Goal: Task Accomplishment & Management: Complete application form

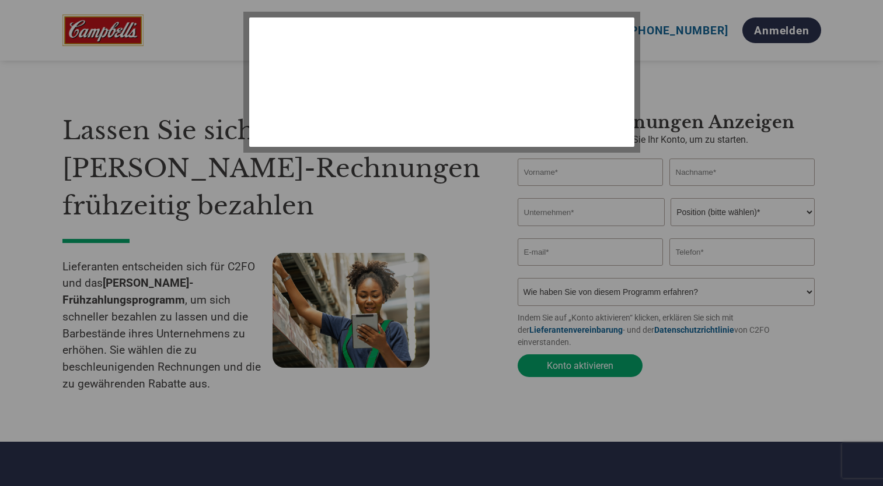
select select "de"
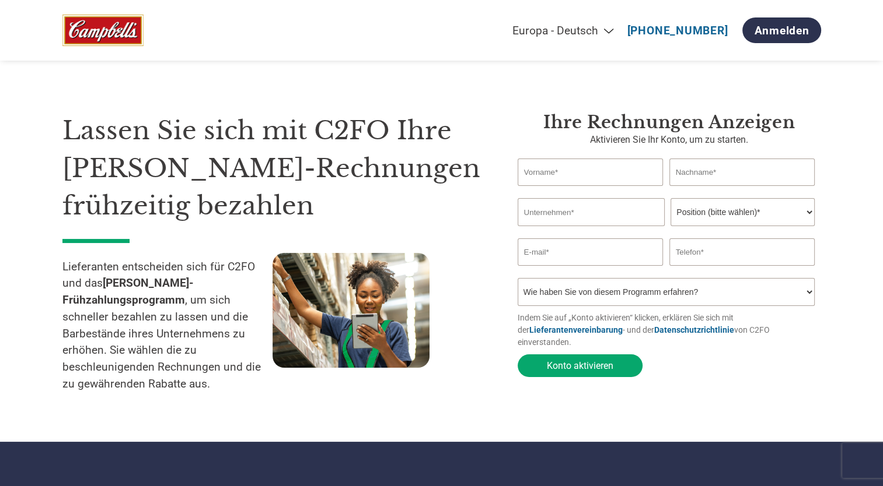
click at [538, 176] on input "text" at bounding box center [590, 172] width 146 height 27
type input "[PERSON_NAME]"
type input "MARY"
type input "Data Migration International AG"
type input "[PERSON_NAME][EMAIL_ADDRESS][DOMAIN_NAME]"
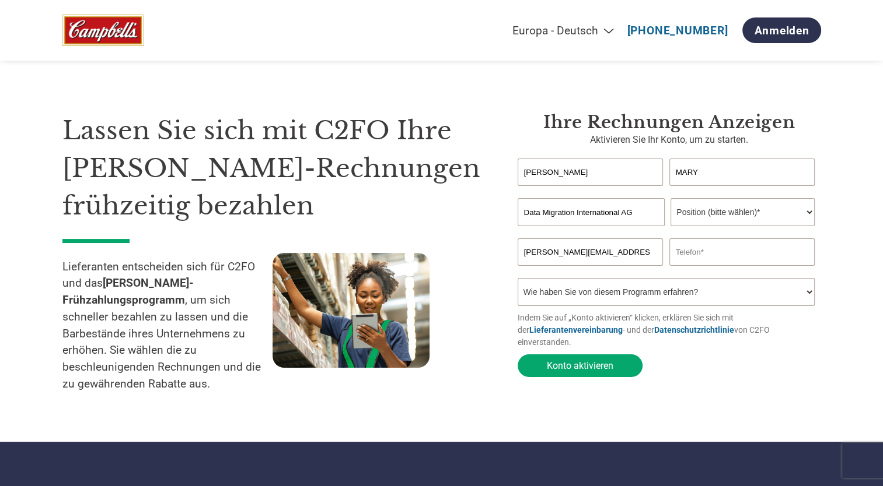
type input "0772468488"
click at [710, 209] on select "Position (bitte wählen)* Finanzvorstand Finanzkontrolleur Kreditmanager Finanzc…" at bounding box center [742, 212] width 144 height 28
select select "CFO"
click at [670, 199] on select "Position (bitte wählen)* Finanzvorstand Finanzkontrolleur Kreditmanager Finanzc…" at bounding box center [742, 212] width 144 height 28
click at [606, 302] on select "Wie haben Sie von diesem Programm erfahren? Ich habe einen Brief erhalten E-Mai…" at bounding box center [665, 292] width 297 height 28
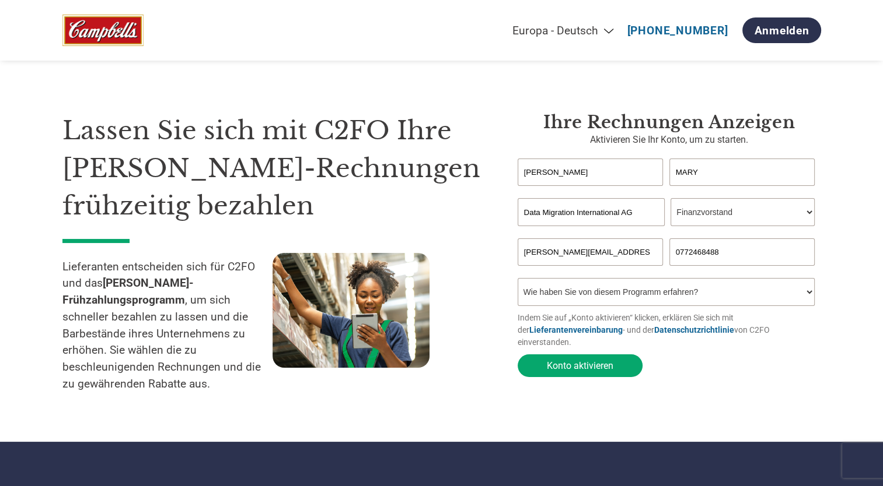
click at [610, 300] on select "Wie haben Sie von diesem Programm erfahren? Ich habe einen Brief erhalten E-Mai…" at bounding box center [665, 292] width 297 height 28
click at [611, 297] on select "Wie haben Sie von diesem Programm erfahren? Ich habe einen Brief erhalten E-Mai…" at bounding box center [665, 292] width 297 height 28
select select "Received a Letter"
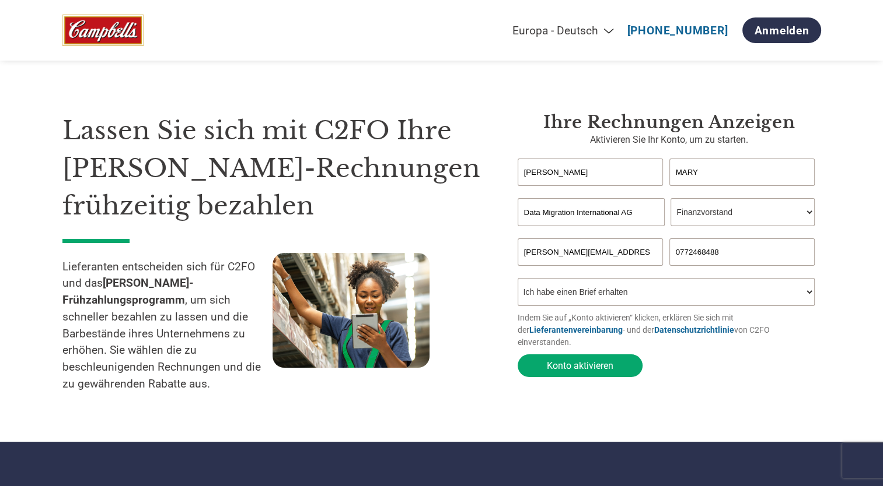
click at [517, 281] on select "Wie haben Sie von diesem Programm erfahren? Ich habe einen Brief erhalten E-Mai…" at bounding box center [665, 292] width 297 height 28
click at [590, 355] on button "Konto aktivieren" at bounding box center [579, 366] width 125 height 23
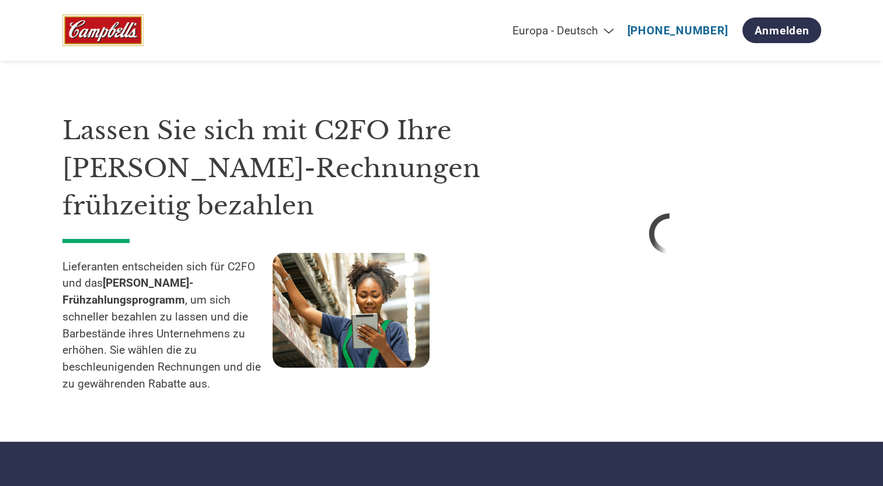
select select "de"
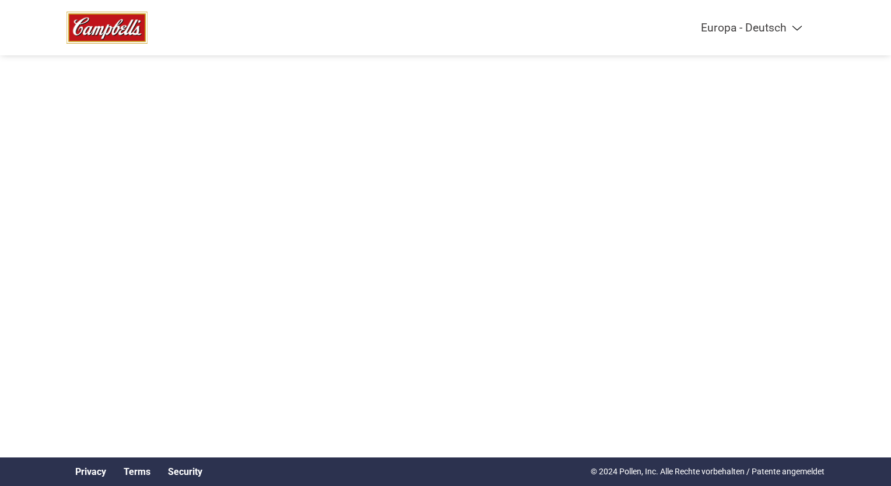
select select "de"
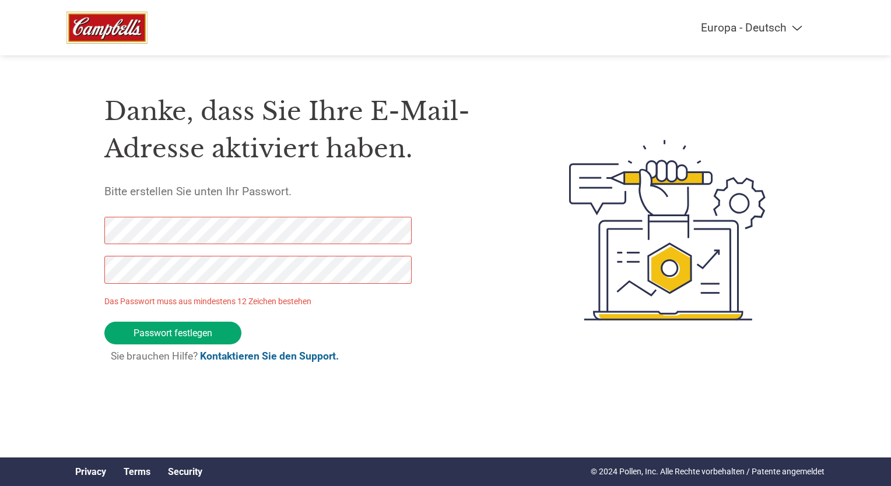
drag, startPoint x: 210, startPoint y: 335, endPoint x: 48, endPoint y: 224, distance: 196.4
click at [48, 224] on div "Americas - English Américas - Español [GEOGRAPHIC_DATA] - Português Amériques -…" at bounding box center [445, 183] width 891 height 367
click at [65, 237] on div "Americas - English Américas - Español [GEOGRAPHIC_DATA] - Português Amériques -…" at bounding box center [445, 183] width 891 height 367
click at [24, 265] on div "Americas - English Américas - Español [GEOGRAPHIC_DATA] - Português Amériques -…" at bounding box center [445, 183] width 891 height 367
click at [161, 328] on input "Passwort festlegen" at bounding box center [172, 333] width 137 height 23
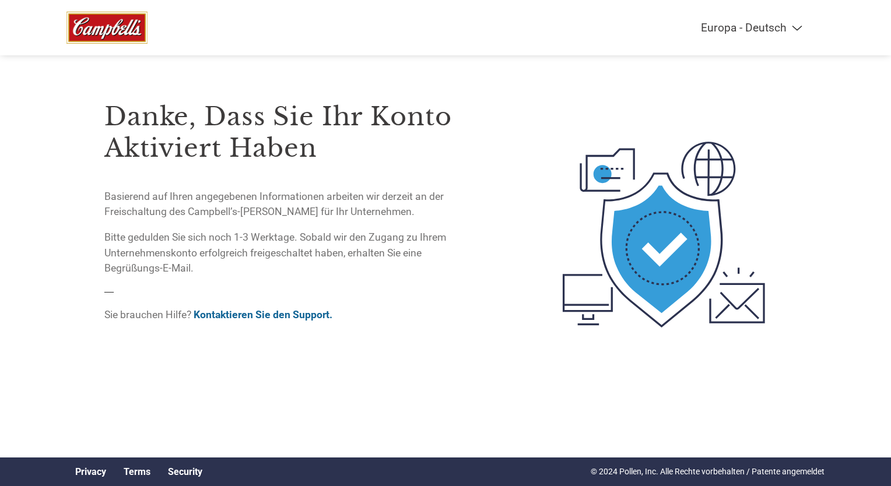
click at [552, 468] on div "Privacy Terms Security © 2024 Pollen, Inc. Alle Rechte vorbehalten / Patente an…" at bounding box center [445, 472] width 758 height 29
